Goal: Information Seeking & Learning: Learn about a topic

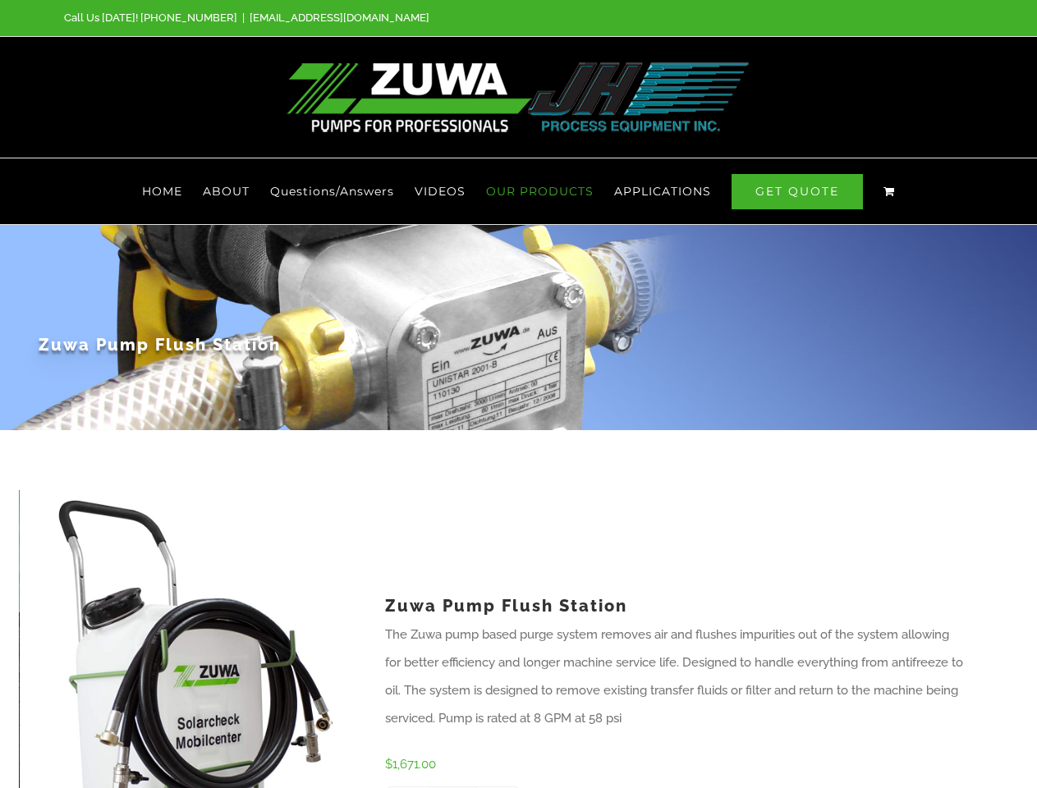
click at [518, 394] on div "Zuwa Pump Flush Station" at bounding box center [519, 327] width 961 height 205
click at [540, 191] on span "OUR PRODUCTS" at bounding box center [540, 191] width 108 height 11
click at [662, 191] on span "APPLICATIONS" at bounding box center [662, 191] width 97 height 11
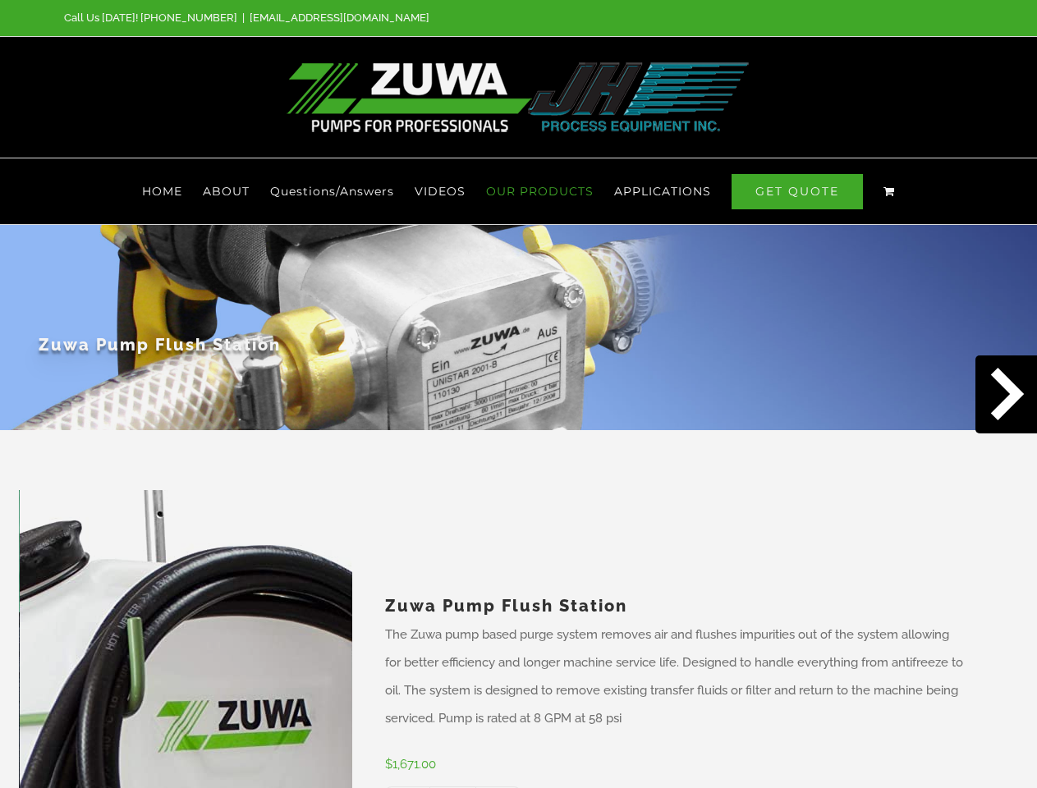
click at [31, 756] on div at bounding box center [518, 747] width 1037 height 82
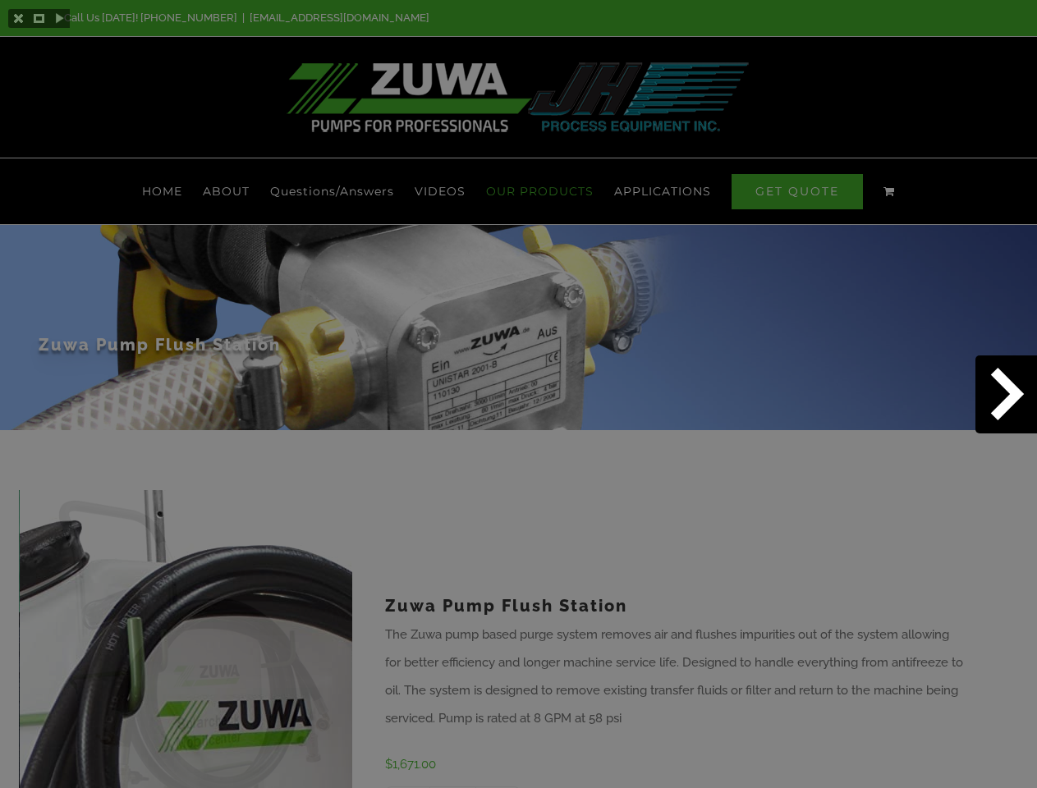
click at [340, 756] on div at bounding box center [518, 747] width 1037 height 82
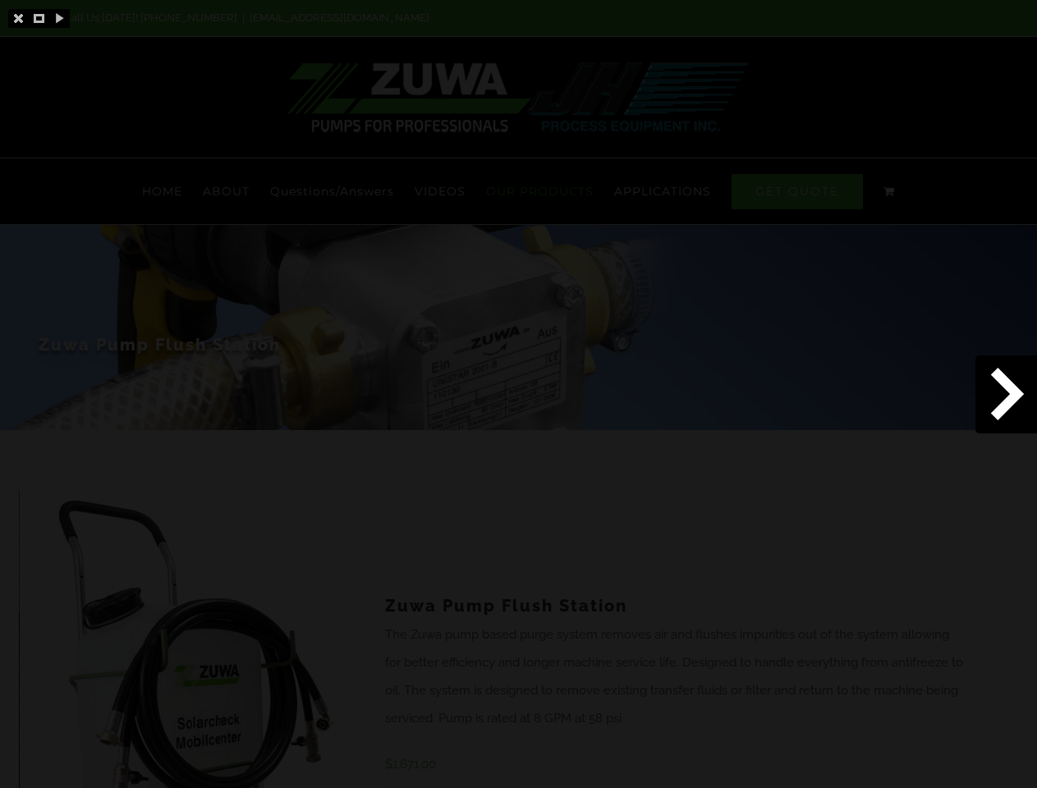
click at [407, 788] on div at bounding box center [518, 747] width 1037 height 82
